Goal: Information Seeking & Learning: Learn about a topic

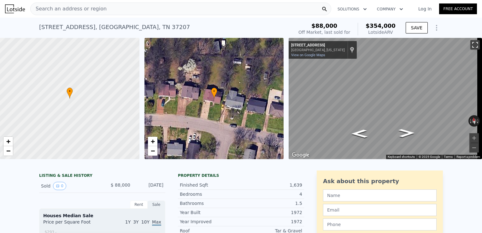
click at [473, 41] on button "Toggle fullscreen view" at bounding box center [475, 44] width 9 height 9
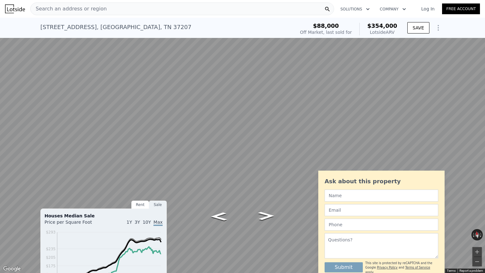
click at [477, 8] on button "Toggle fullscreen view" at bounding box center [477, 6] width 9 height 9
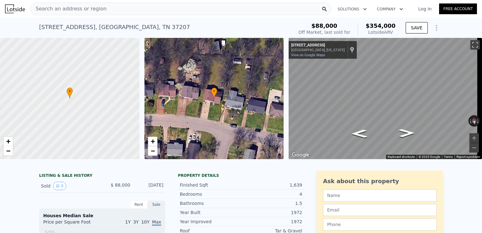
click at [157, 9] on div "Search an address or region" at bounding box center [180, 9] width 301 height 13
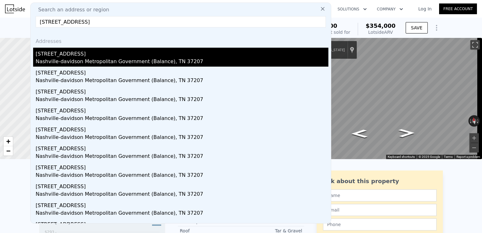
type input "[STREET_ADDRESS]"
click at [154, 59] on div "Nashville-davidson Metropolitan Government (Balance), TN 37207" at bounding box center [182, 62] width 293 height 9
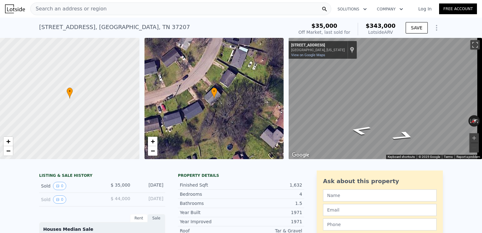
scroll to position [41, 0]
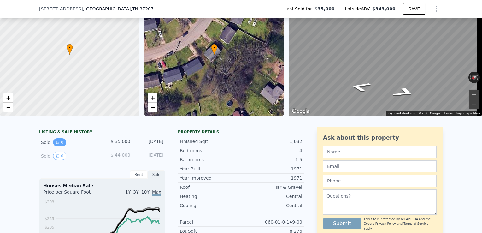
click at [60, 147] on button "0" at bounding box center [59, 142] width 13 height 8
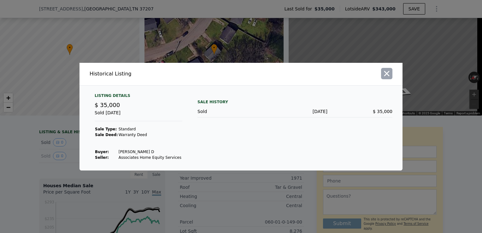
click at [387, 74] on icon "button" at bounding box center [387, 73] width 5 height 5
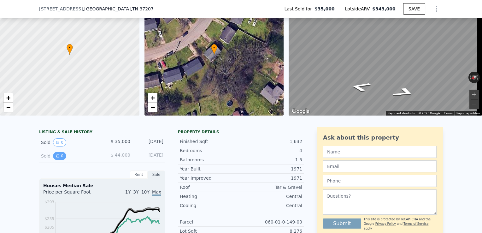
click at [54, 160] on button "0" at bounding box center [59, 156] width 13 height 8
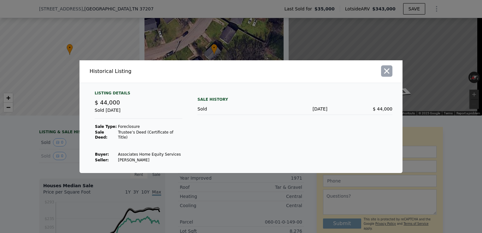
click at [386, 73] on icon "button" at bounding box center [387, 70] width 5 height 5
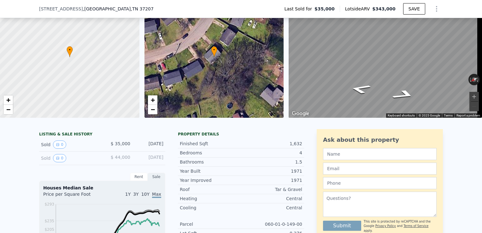
scroll to position [0, 0]
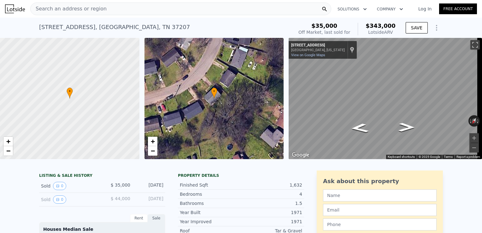
click at [234, 7] on div "Search an address or region" at bounding box center [180, 9] width 301 height 13
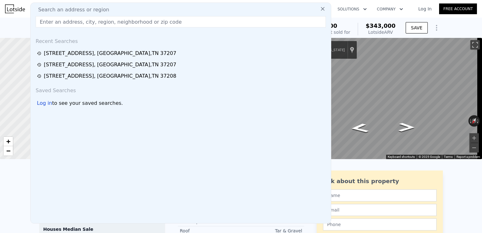
click at [217, 31] on div "Search an address or region Recent Searches [STREET_ADDRESS][GEOGRAPHIC_DATA][S…" at bounding box center [180, 113] width 301 height 221
click at [216, 25] on input "text" at bounding box center [181, 21] width 291 height 11
paste input "[STREET_ADDRESS][PERSON_NAME]"
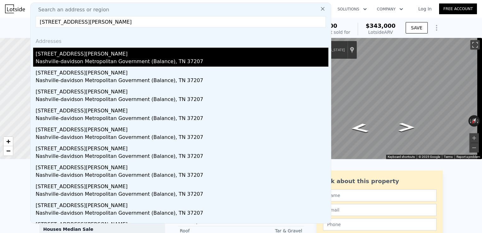
type input "[STREET_ADDRESS][PERSON_NAME]"
click at [165, 64] on div "Nashville-davidson Metropolitan Government (Balance), TN 37207" at bounding box center [182, 62] width 293 height 9
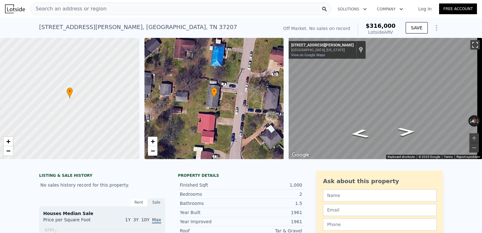
click at [471, 46] on button "Toggle fullscreen view" at bounding box center [475, 44] width 9 height 9
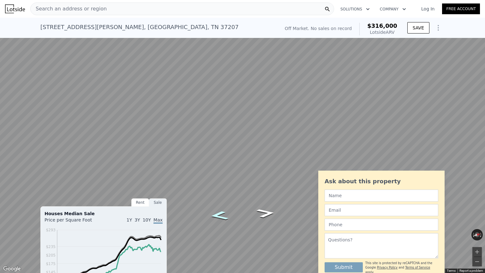
click at [224, 217] on icon "Go South, Spears Rd" at bounding box center [219, 215] width 34 height 13
click at [224, 217] on icon "Go South, Spears Rd" at bounding box center [219, 214] width 32 height 13
click at [224, 217] on icon "Go South, Spears Rd" at bounding box center [219, 215] width 34 height 13
click at [264, 212] on icon "Go North, Spears Rd" at bounding box center [266, 213] width 34 height 13
click at [227, 217] on icon "Go South, Spears Rd" at bounding box center [219, 215] width 34 height 13
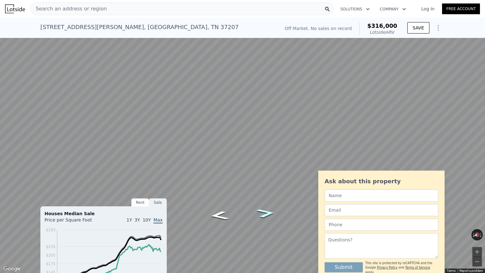
click at [262, 213] on icon "Go North, Spears Rd" at bounding box center [266, 213] width 34 height 13
click at [219, 214] on icon "Go South, Spears Rd" at bounding box center [219, 214] width 32 height 13
click at [221, 214] on icon "Go South, Spears Rd" at bounding box center [219, 214] width 32 height 13
click at [477, 7] on button "Toggle fullscreen view" at bounding box center [477, 6] width 9 height 9
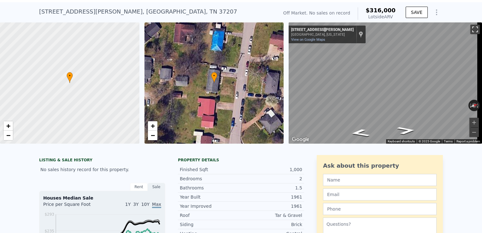
scroll to position [6, 0]
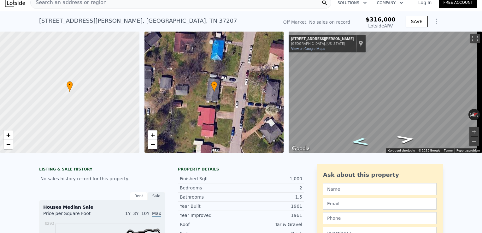
click at [355, 143] on icon "Go South, Spears Rd" at bounding box center [360, 142] width 34 height 12
click at [470, 131] on button "Zoom in" at bounding box center [474, 131] width 9 height 9
click at [281, 105] on div "• + − • + − ← Move left → Move right ↑ Move up ↓ Move down + Zoom in - Zoom out…" at bounding box center [241, 92] width 482 height 121
click at [212, 2] on div "Search an address or region" at bounding box center [180, 2] width 301 height 13
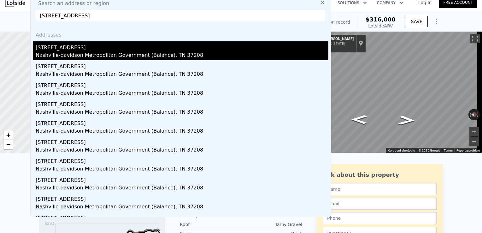
type input "[STREET_ADDRESS]"
click at [205, 59] on div "Nashville-davidson Metropolitan Government (Balance), TN 37208" at bounding box center [182, 55] width 293 height 9
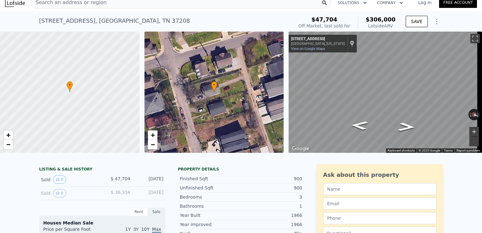
click at [470, 131] on button "Zoom in" at bounding box center [474, 131] width 9 height 9
click at [471, 143] on button "Zoom out" at bounding box center [474, 141] width 9 height 9
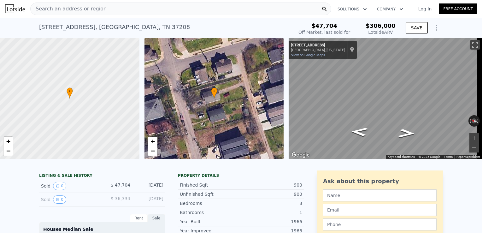
click at [470, 137] on button "Zoom in" at bounding box center [474, 137] width 9 height 9
click at [470, 147] on button "Zoom out" at bounding box center [474, 147] width 9 height 9
click at [470, 138] on button "Zoom in" at bounding box center [474, 137] width 9 height 9
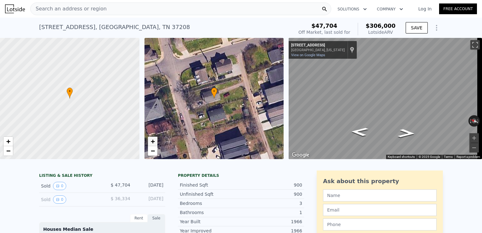
click at [152, 144] on span "+" at bounding box center [153, 141] width 4 height 8
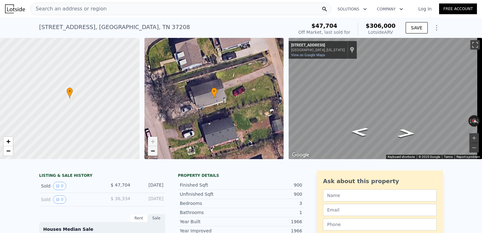
click at [152, 151] on span "−" at bounding box center [153, 151] width 4 height 8
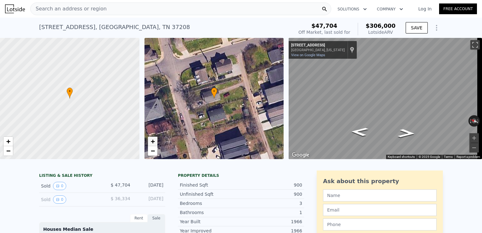
click at [153, 139] on span "+" at bounding box center [153, 141] width 4 height 8
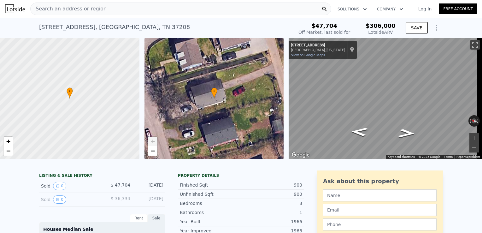
click at [153, 139] on span "+" at bounding box center [153, 141] width 4 height 8
click at [152, 154] on span "−" at bounding box center [153, 151] width 4 height 8
